Goal: Information Seeking & Learning: Learn about a topic

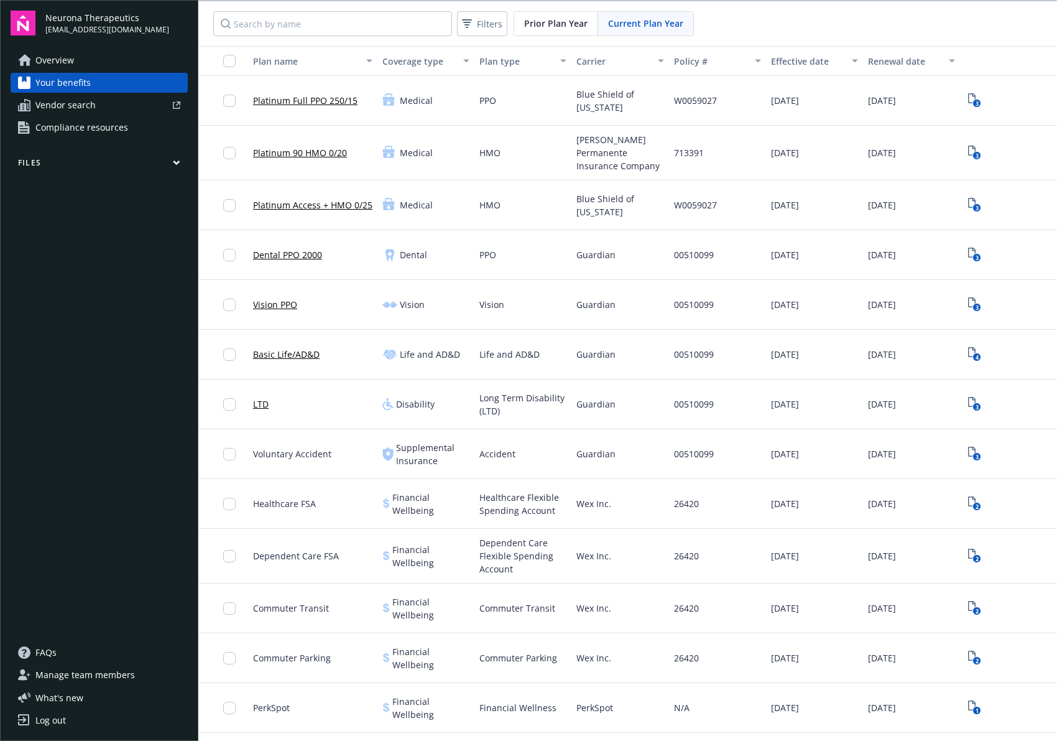
click at [16, 17] on img at bounding box center [23, 23] width 25 height 25
click at [58, 57] on span "Overview" at bounding box center [54, 60] width 39 height 20
